Goal: Download file/media

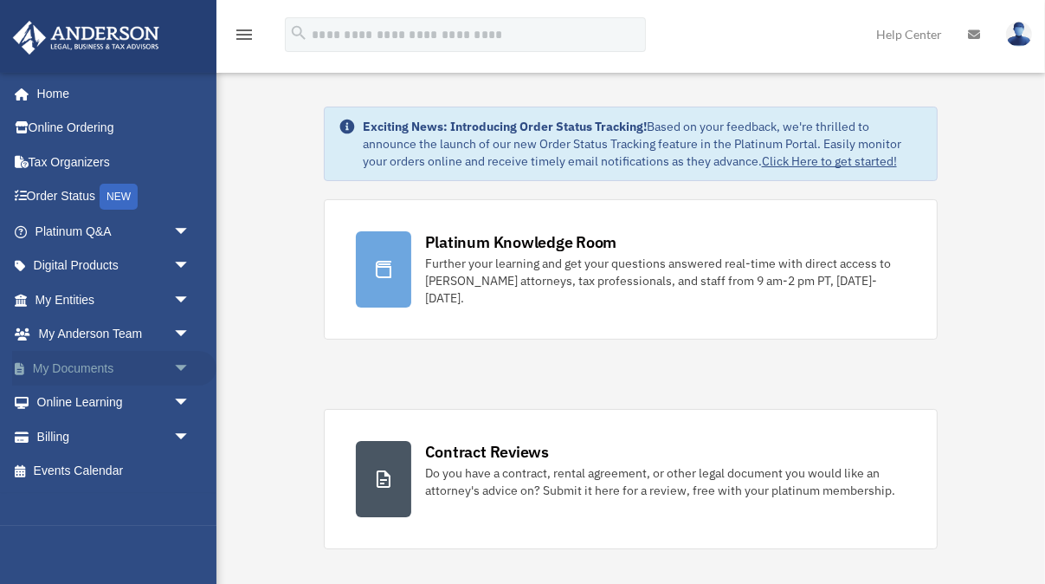
click at [165, 365] on link "My Documents arrow_drop_down" at bounding box center [114, 368] width 204 height 35
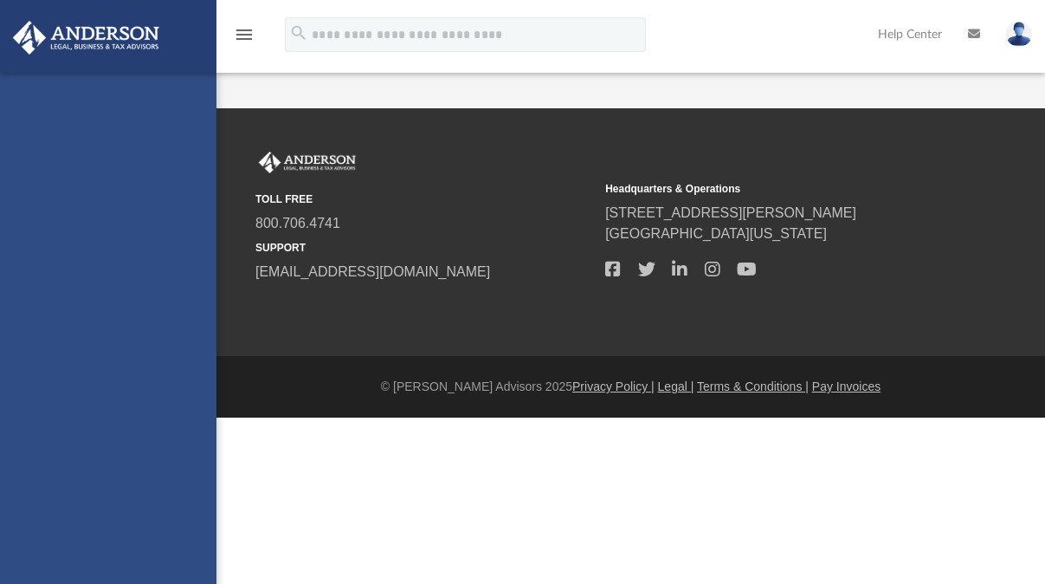
click at [182, 367] on div "[EMAIL_ADDRESS][DOMAIN_NAME] Sign Out [PERSON_NAME][EMAIL_ADDRESS][DOMAIN_NAME]…" at bounding box center [108, 365] width 216 height 584
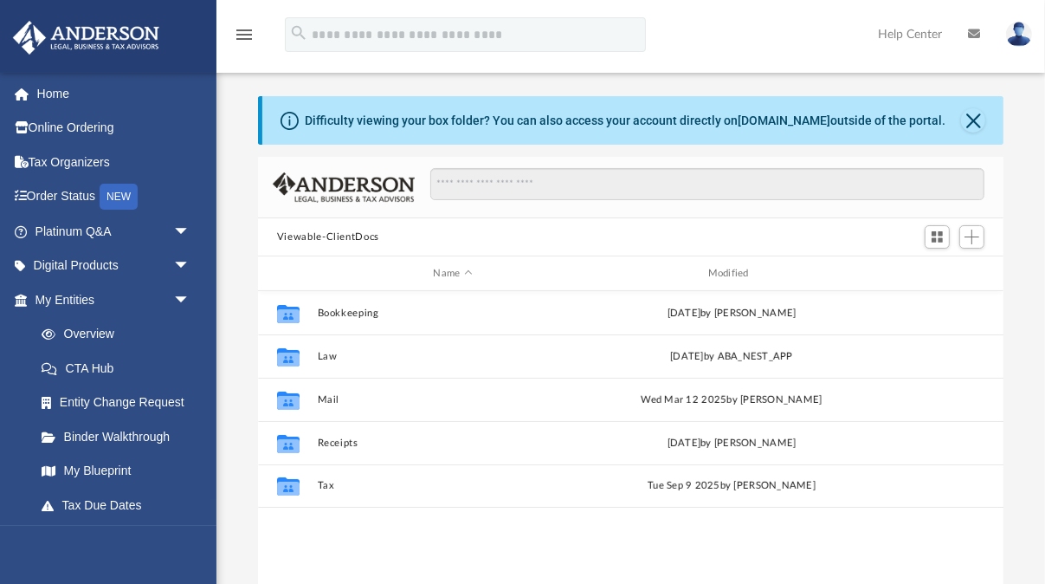
scroll to position [393, 745]
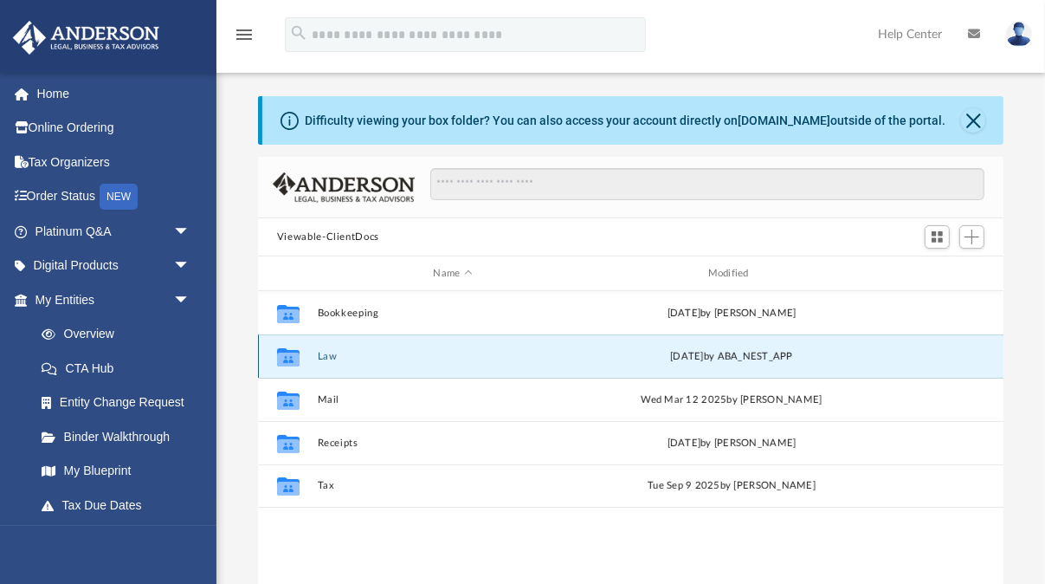
click at [340, 358] on button "Law" at bounding box center [452, 356] width 271 height 11
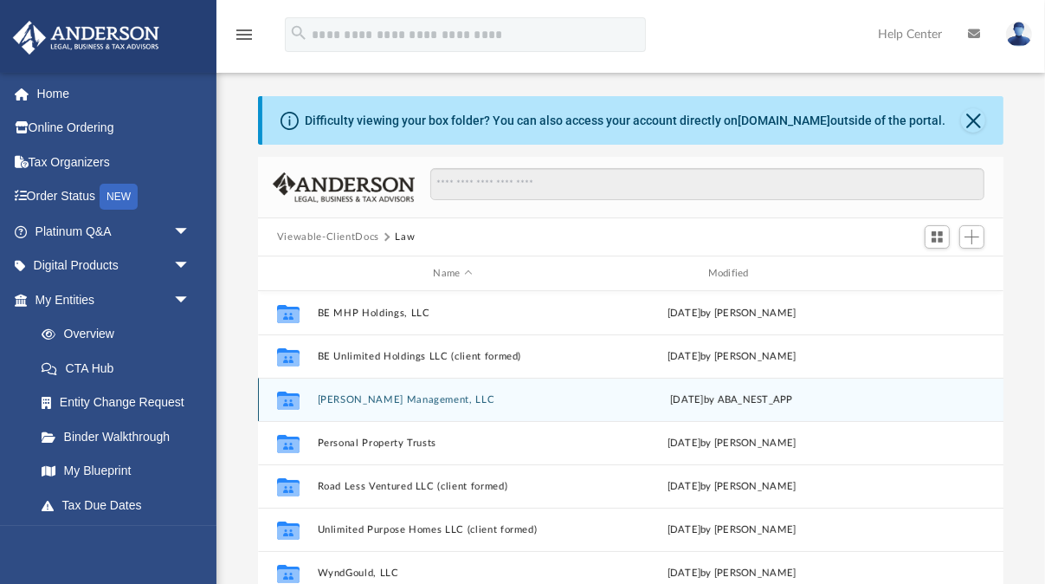
click at [341, 397] on button "BEV Management, LLC" at bounding box center [452, 399] width 271 height 11
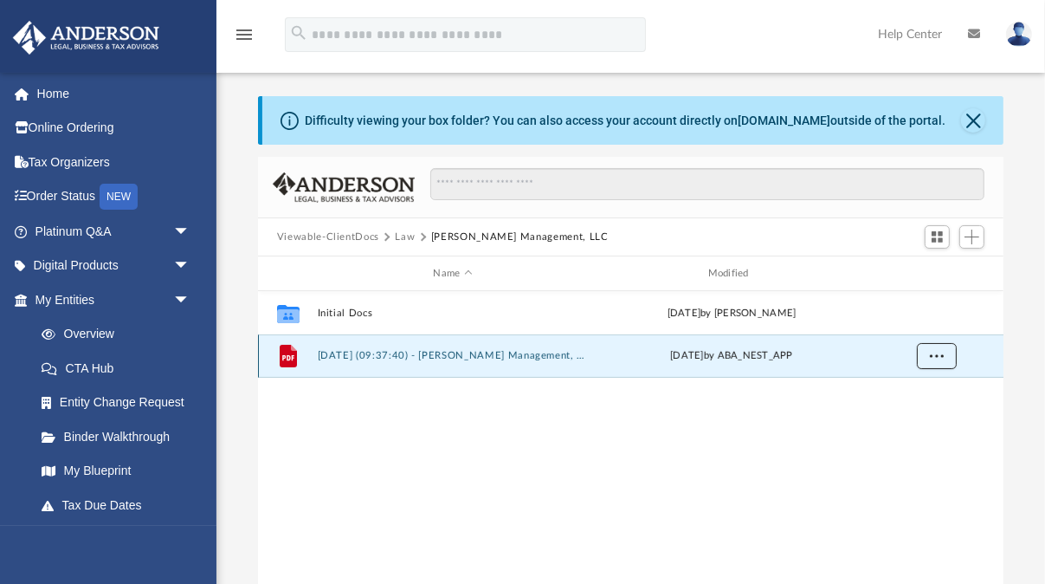
click at [944, 357] on button "More options" at bounding box center [936, 356] width 40 height 26
click at [900, 419] on li "Download" at bounding box center [921, 419] width 50 height 18
